Goal: Task Accomplishment & Management: Use online tool/utility

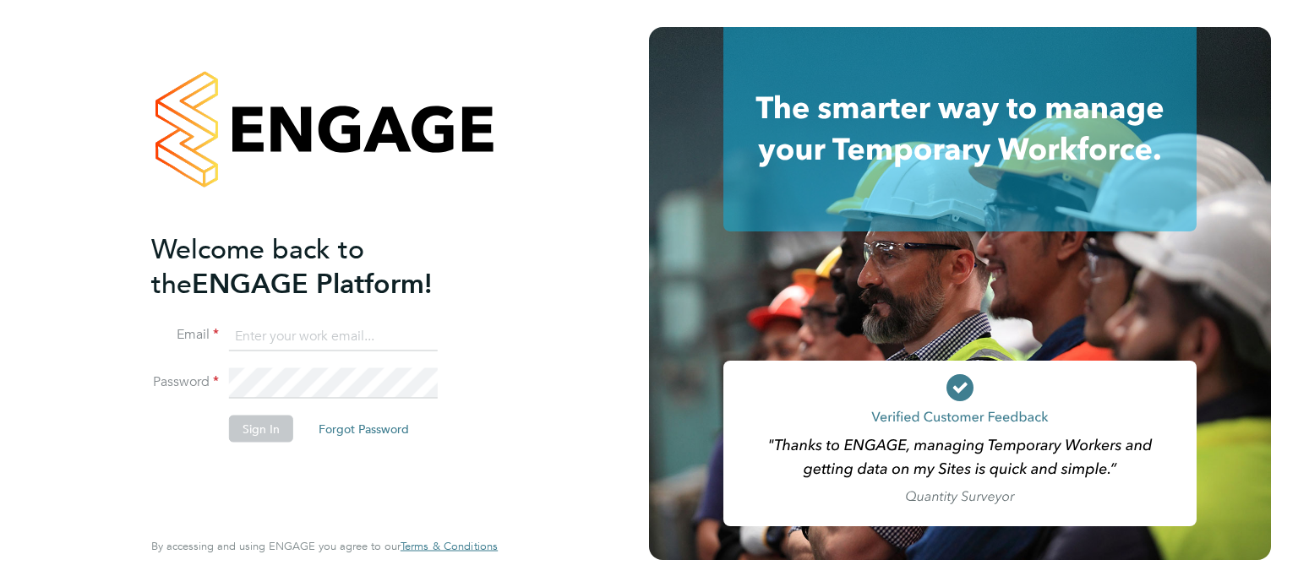
drag, startPoint x: 330, startPoint y: 333, endPoint x: 338, endPoint y: 346, distance: 14.8
click at [330, 333] on input at bounding box center [333, 336] width 209 height 30
type input "contractors@tempestresourcing.co.uk"
click at [282, 431] on button "Sign In" at bounding box center [261, 428] width 64 height 27
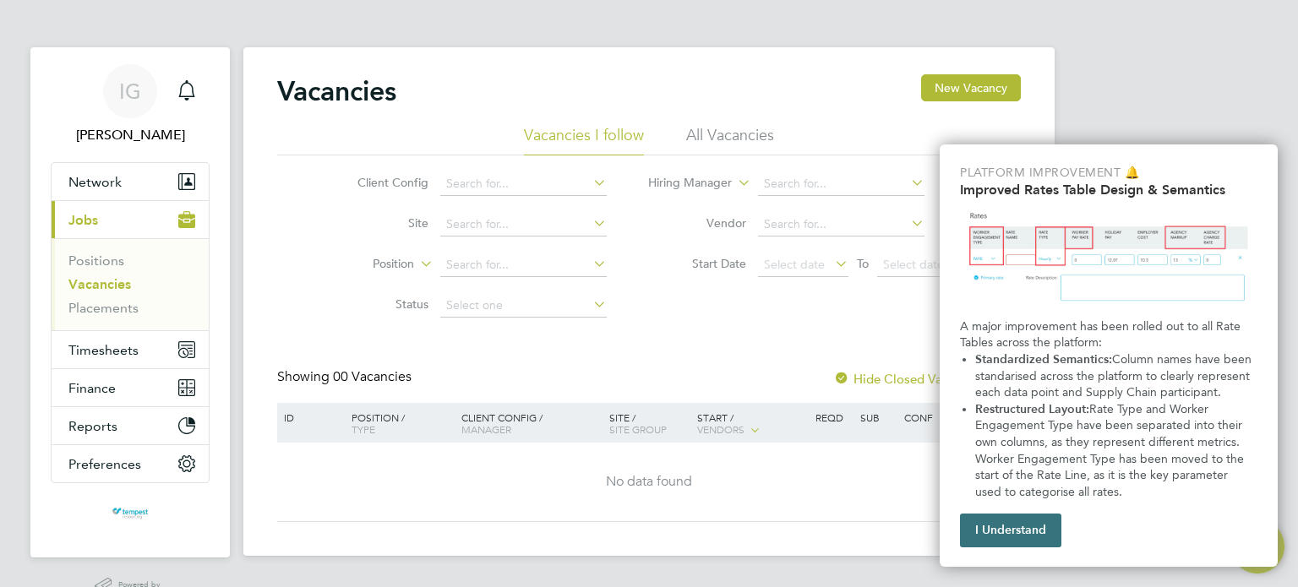
click at [1016, 537] on button "I Understand" at bounding box center [1010, 531] width 101 height 34
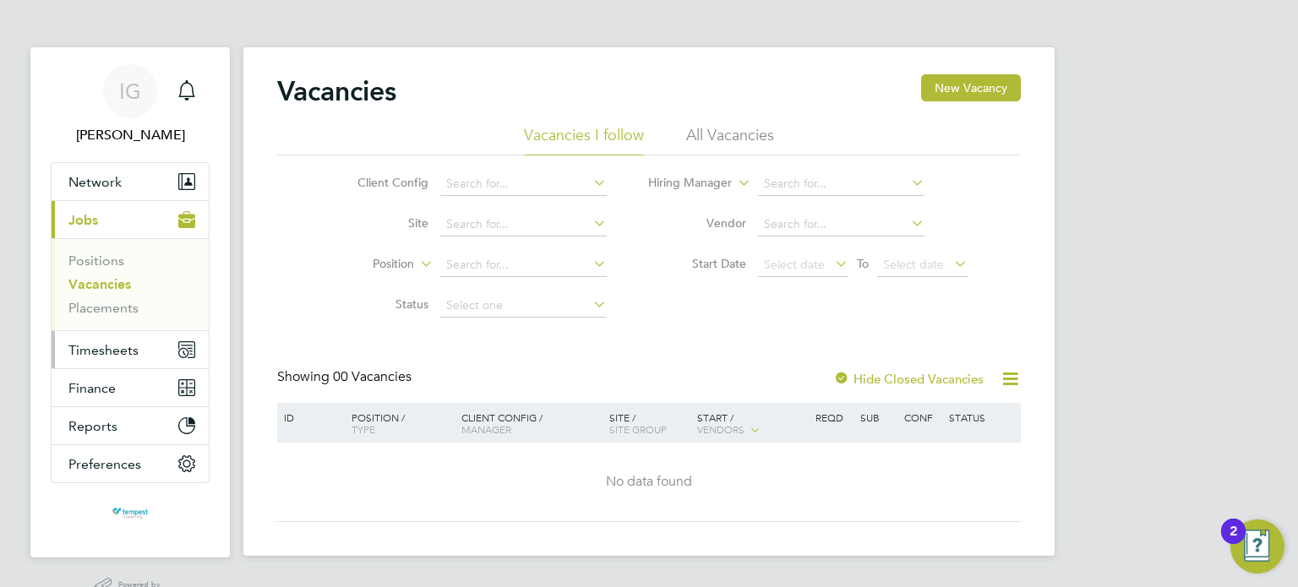
click at [123, 349] on span "Timesheets" at bounding box center [103, 350] width 70 height 16
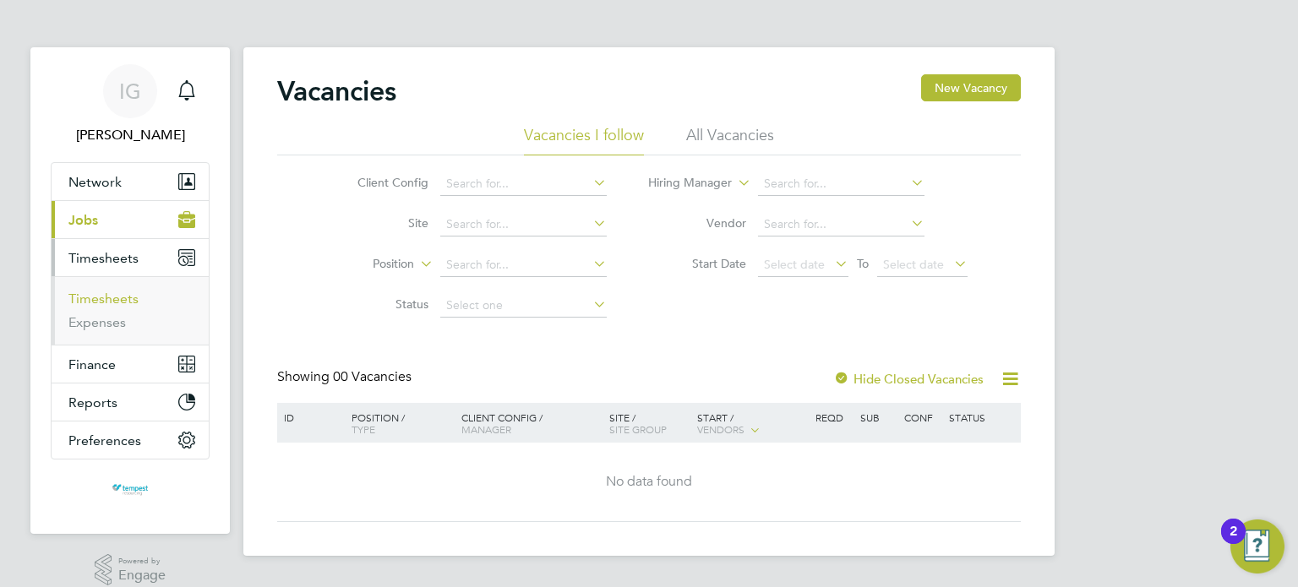
click at [107, 295] on link "Timesheets" at bounding box center [103, 299] width 70 height 16
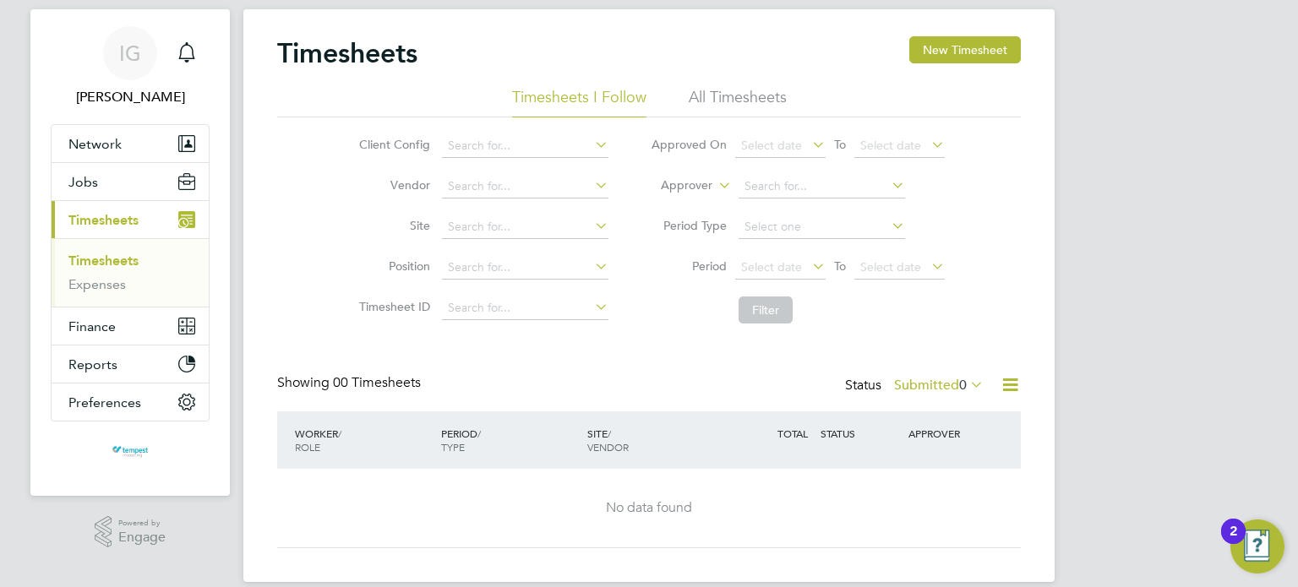
scroll to position [59, 0]
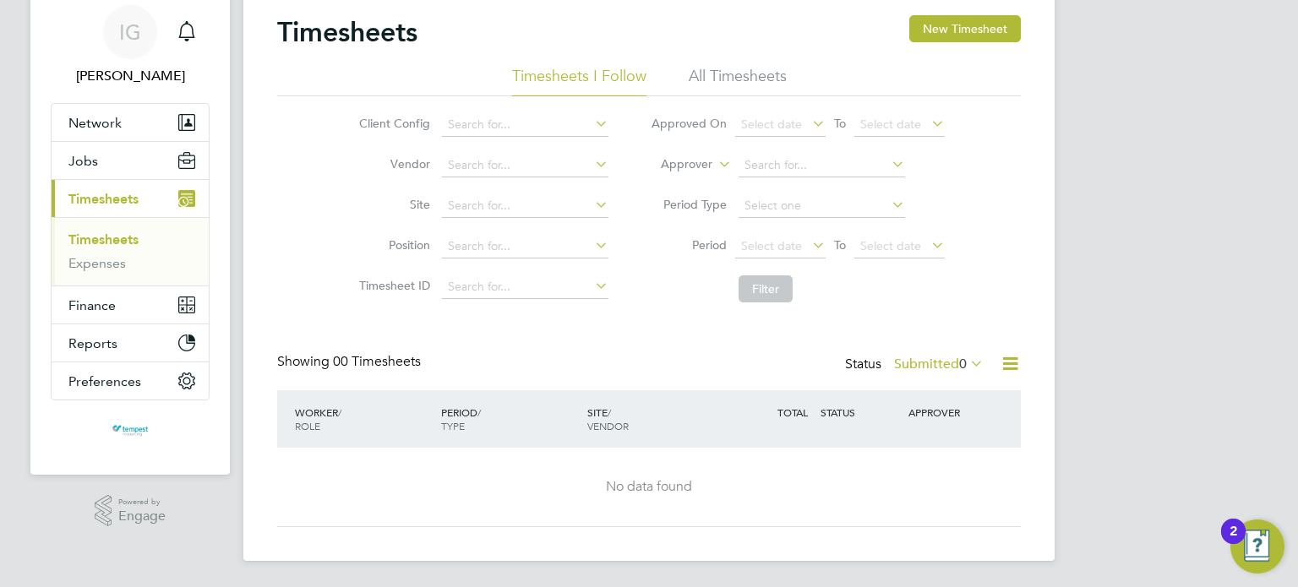
click at [809, 246] on icon at bounding box center [809, 245] width 0 height 24
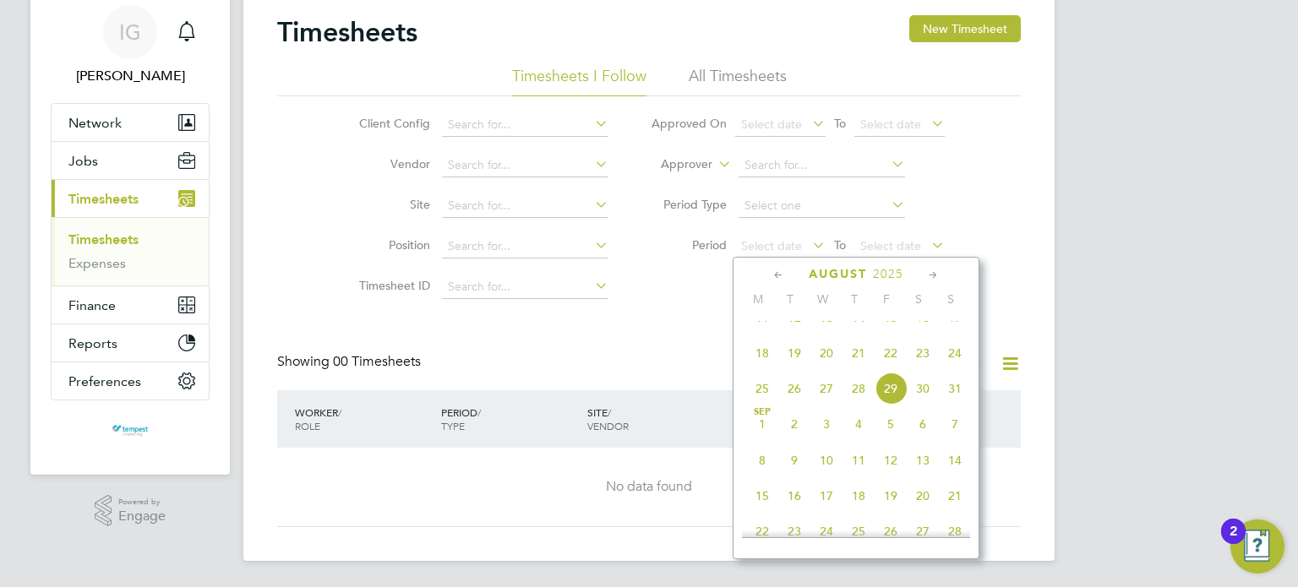
click at [769, 369] on span "18" at bounding box center [762, 353] width 32 height 32
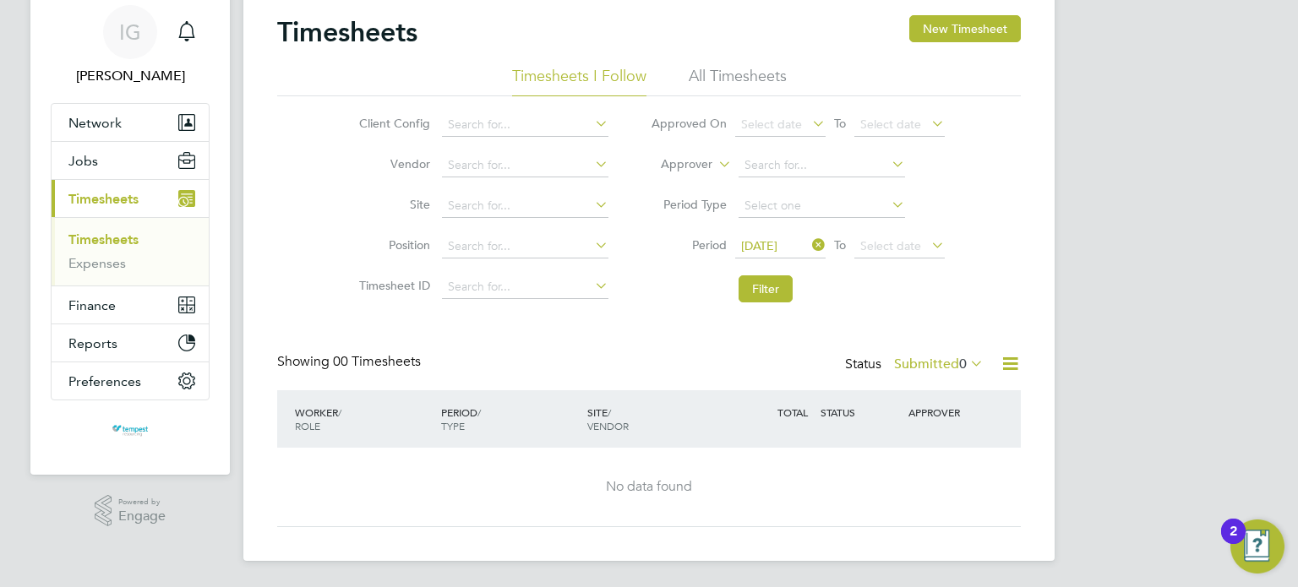
click at [928, 244] on icon at bounding box center [928, 245] width 0 height 24
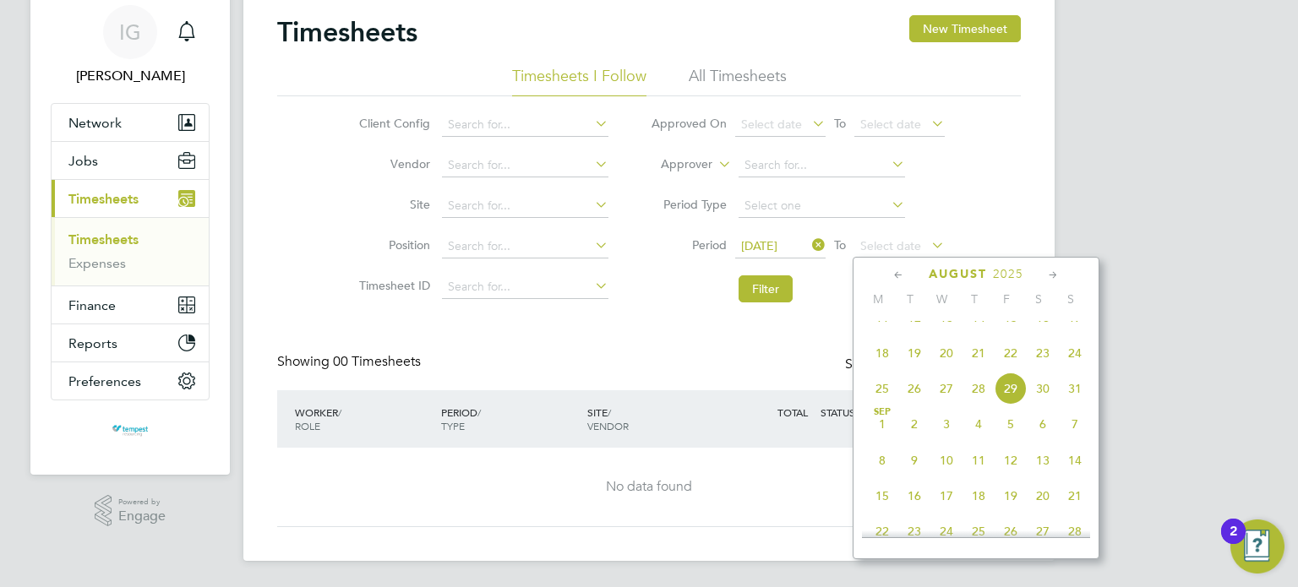
click at [1077, 369] on span "24" at bounding box center [1075, 353] width 32 height 32
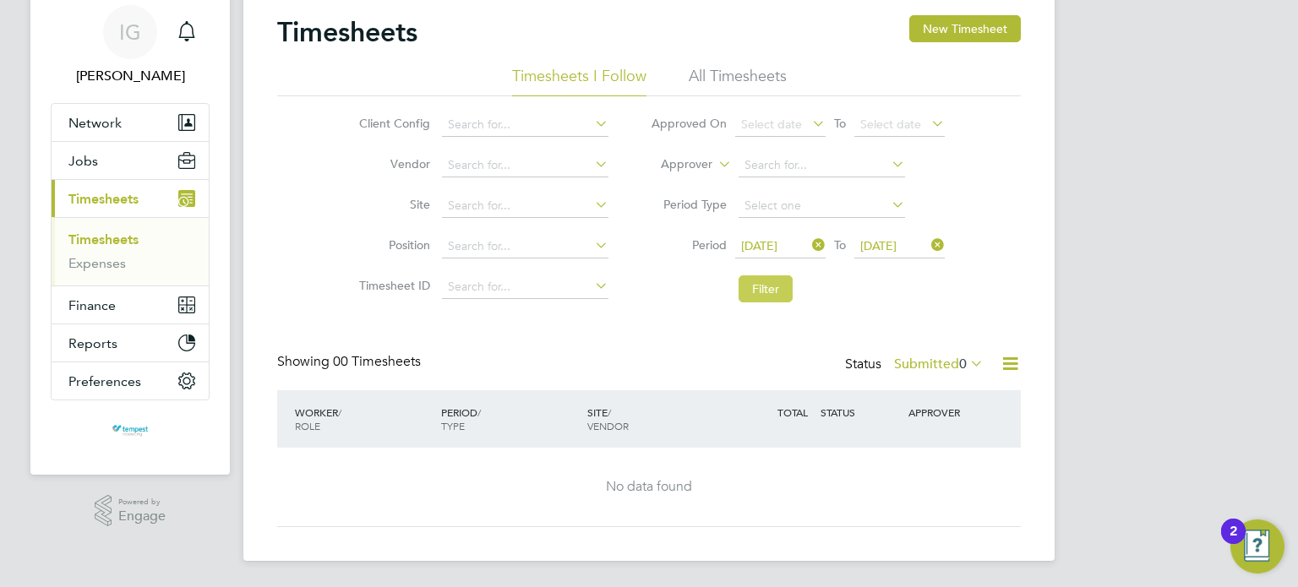
click at [772, 293] on button "Filter" at bounding box center [766, 288] width 54 height 27
click at [742, 79] on li "All Timesheets" at bounding box center [738, 81] width 98 height 30
click at [766, 297] on button "Filter" at bounding box center [766, 288] width 54 height 27
